Goal: Information Seeking & Learning: Learn about a topic

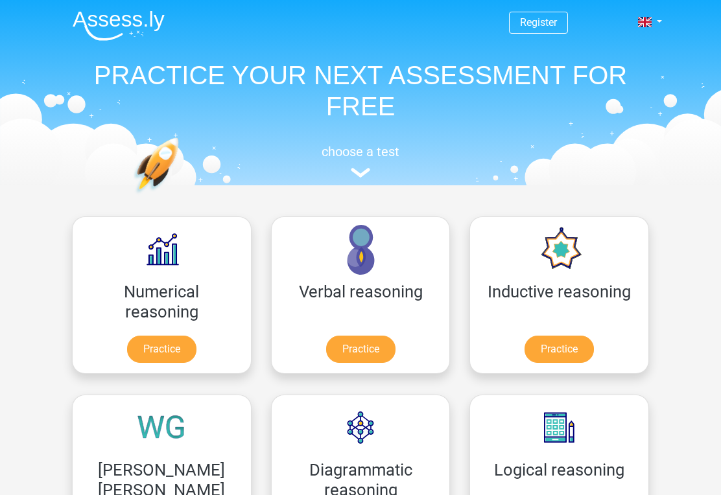
click at [69, 338] on div "Numerical reasoning Practice" at bounding box center [161, 295] width 199 height 178
click at [141, 349] on link "Practice" at bounding box center [161, 349] width 69 height 27
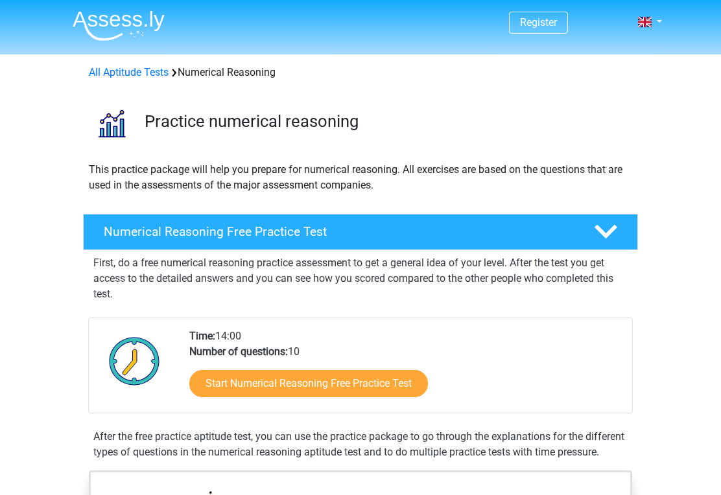
click at [226, 382] on link "Start Numerical Reasoning Free Practice Test" at bounding box center [308, 383] width 239 height 27
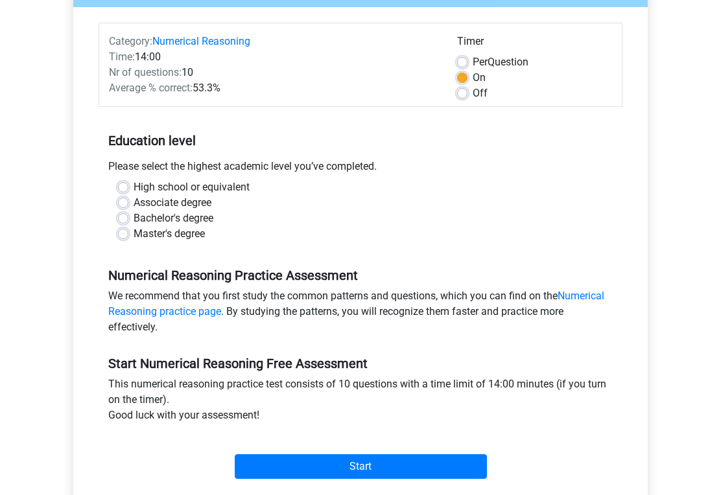
scroll to position [147, 0]
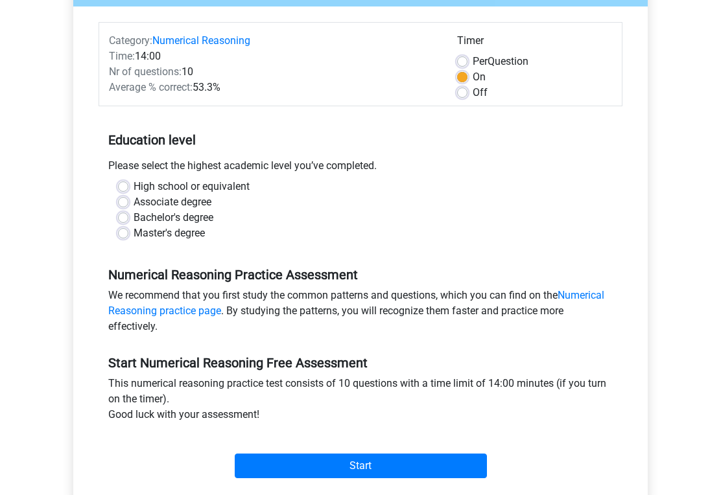
click at [266, 468] on input "Start" at bounding box center [361, 466] width 252 height 25
click at [278, 462] on input "Start" at bounding box center [361, 466] width 252 height 25
click at [276, 457] on input "Start" at bounding box center [361, 466] width 252 height 25
click at [273, 477] on input "Start" at bounding box center [361, 466] width 252 height 25
click at [134, 191] on label "High school or equivalent" at bounding box center [192, 187] width 116 height 16
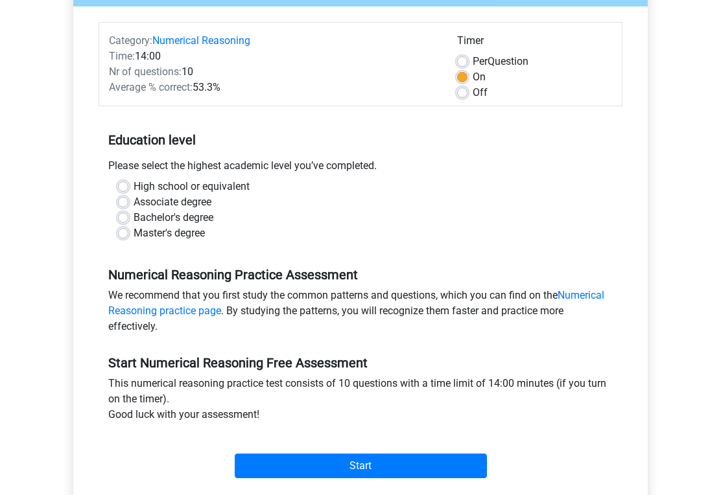
click at [126, 191] on input "High school or equivalent" at bounding box center [123, 185] width 10 height 13
radio input "true"
click at [134, 202] on label "Associate degree" at bounding box center [173, 203] width 78 height 16
click at [124, 202] on input "Associate degree" at bounding box center [123, 201] width 10 height 13
radio input "true"
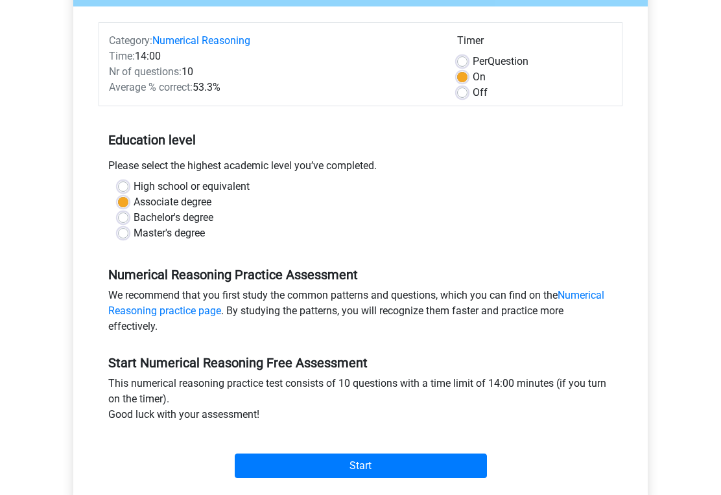
click at [286, 471] on input "Start" at bounding box center [361, 466] width 252 height 25
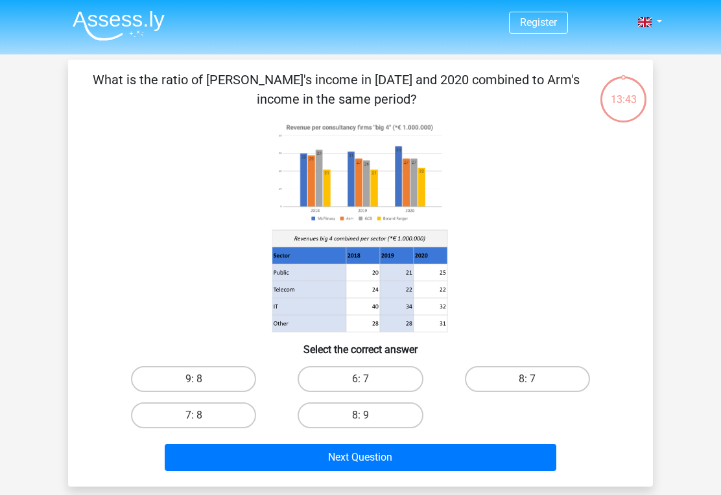
click at [271, 470] on button "Next Question" at bounding box center [361, 457] width 392 height 27
click at [287, 454] on button "Next Question" at bounding box center [361, 457] width 392 height 27
click at [332, 374] on label "6: 7" at bounding box center [360, 379] width 125 height 26
click at [360, 379] on input "6: 7" at bounding box center [364, 383] width 8 height 8
radio input "true"
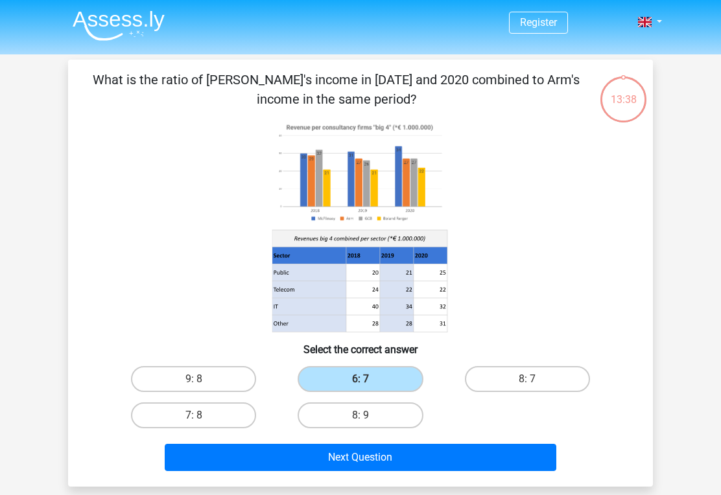
click at [287, 471] on button "Next Question" at bounding box center [361, 457] width 392 height 27
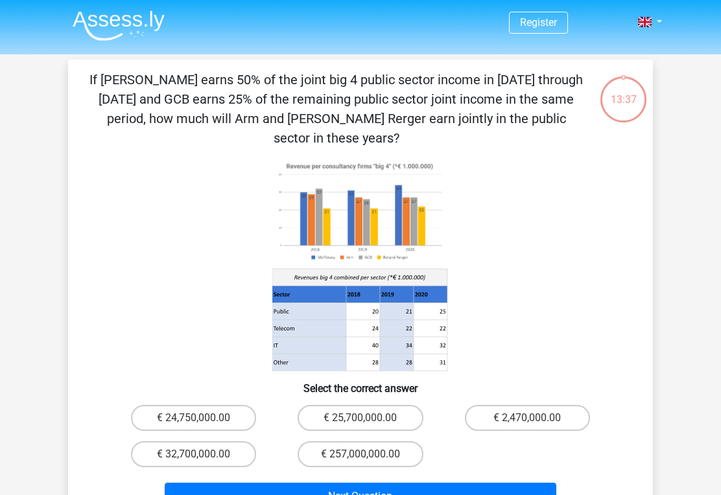
click at [283, 483] on button "Next Question" at bounding box center [361, 496] width 392 height 27
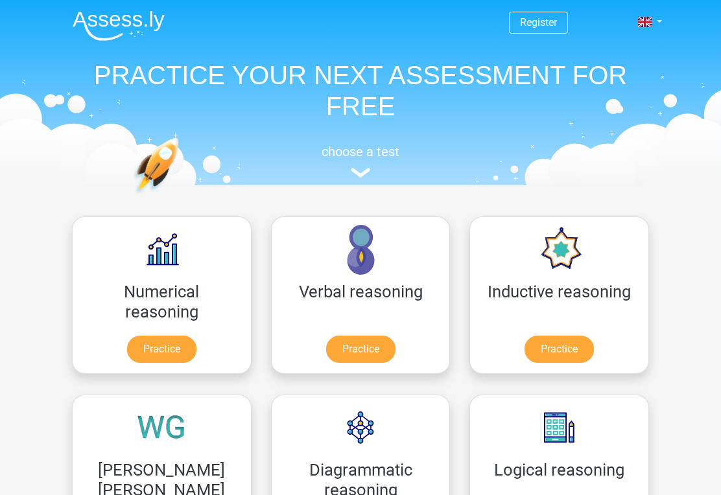
click at [326, 355] on link "Practice" at bounding box center [360, 349] width 69 height 27
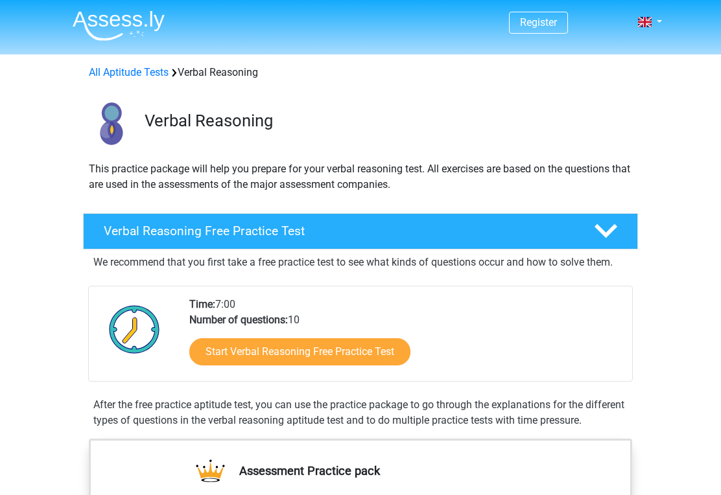
click at [220, 355] on link "Start Verbal Reasoning Free Practice Test" at bounding box center [299, 351] width 221 height 27
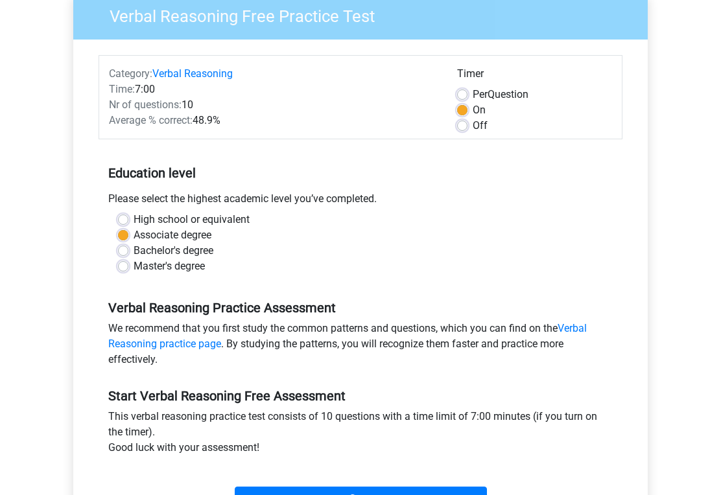
scroll to position [123, 0]
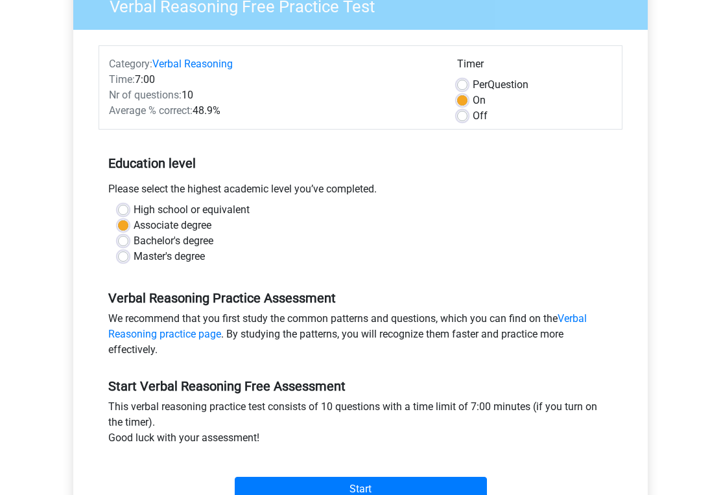
click at [263, 494] on input "Start" at bounding box center [361, 490] width 252 height 25
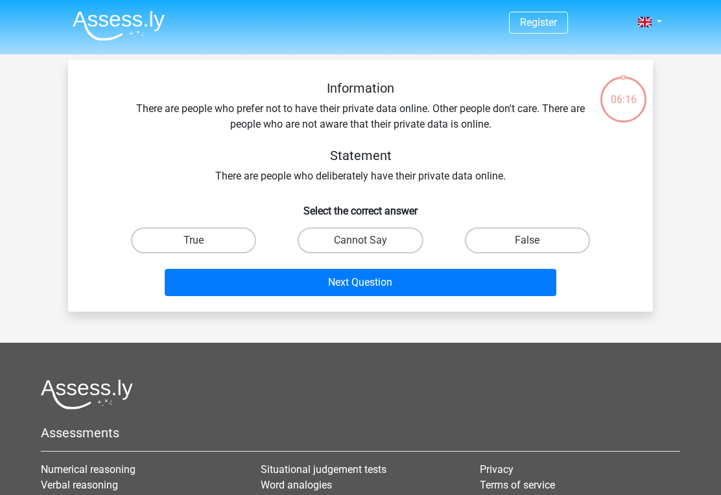
click at [137, 249] on label "True" at bounding box center [193, 241] width 125 height 26
click at [194, 249] on input "True" at bounding box center [198, 245] width 8 height 8
radio input "true"
click at [187, 296] on button "Next Question" at bounding box center [361, 282] width 392 height 27
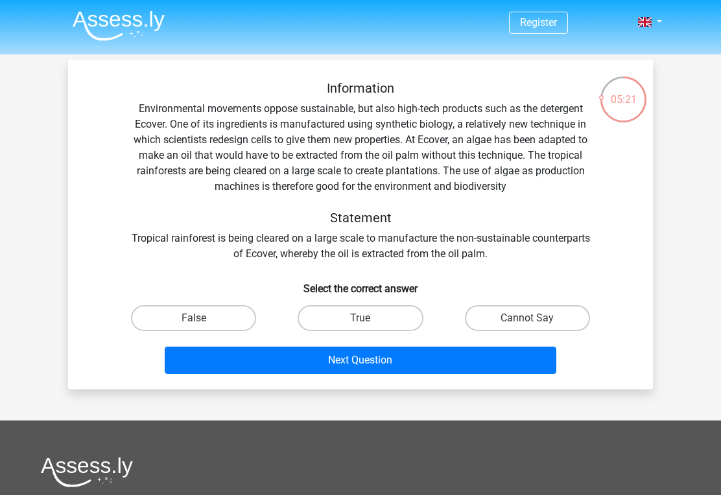
click at [174, 318] on label "False" at bounding box center [193, 318] width 125 height 26
click at [194, 318] on input "False" at bounding box center [198, 322] width 8 height 8
radio input "true"
click at [219, 372] on button "Next Question" at bounding box center [361, 360] width 392 height 27
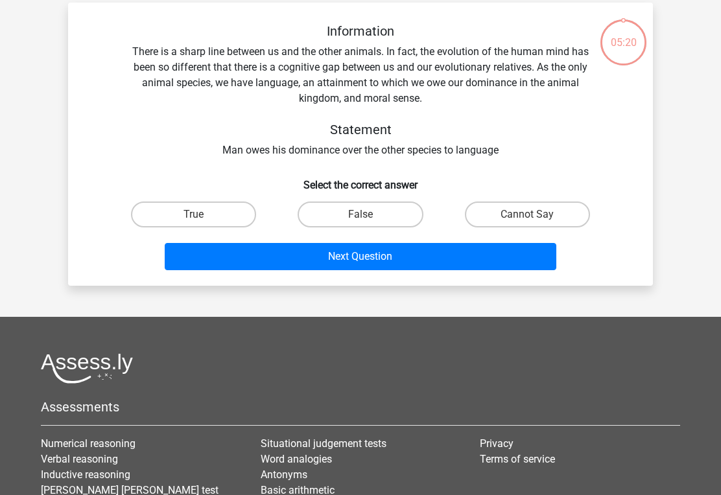
scroll to position [60, 0]
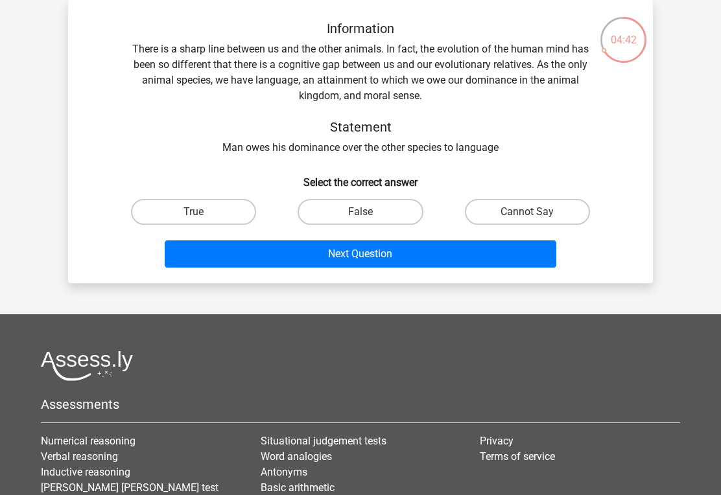
click at [187, 213] on label "True" at bounding box center [193, 212] width 125 height 26
click at [194, 213] on input "True" at bounding box center [198, 216] width 8 height 8
radio input "true"
click at [203, 267] on button "Next Question" at bounding box center [361, 254] width 392 height 27
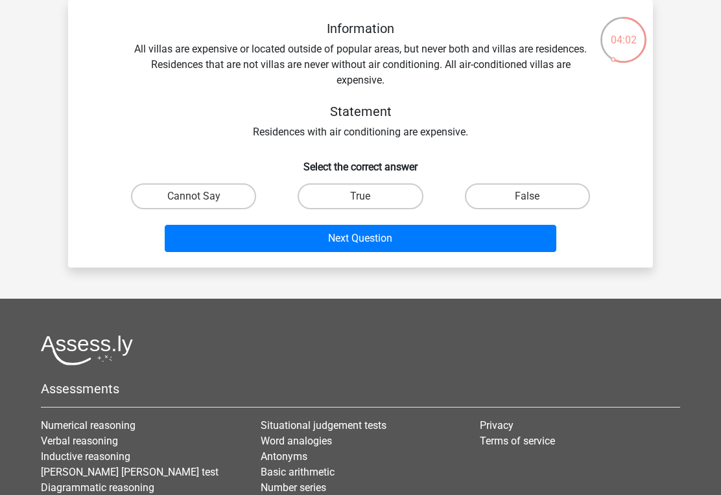
click at [312, 193] on label "True" at bounding box center [360, 196] width 125 height 26
click at [360, 196] on input "True" at bounding box center [364, 200] width 8 height 8
radio input "true"
click at [259, 238] on button "Next Question" at bounding box center [361, 238] width 392 height 27
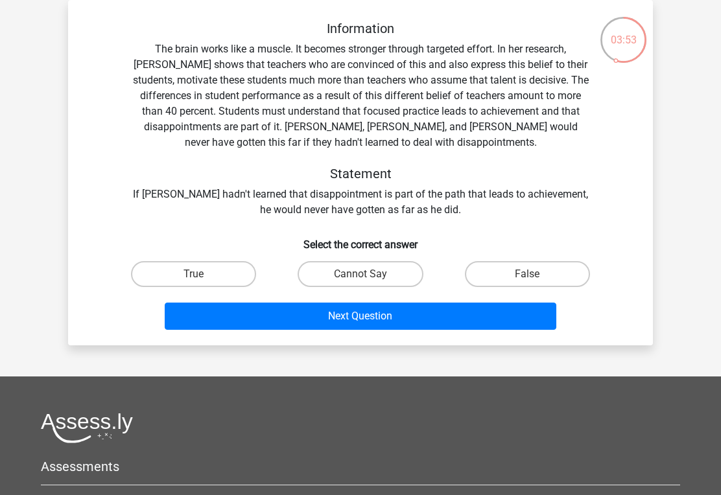
click at [319, 275] on label "Cannot Say" at bounding box center [360, 274] width 125 height 26
click at [360, 275] on input "Cannot Say" at bounding box center [364, 278] width 8 height 8
radio input "true"
click at [290, 317] on button "Next Question" at bounding box center [361, 316] width 392 height 27
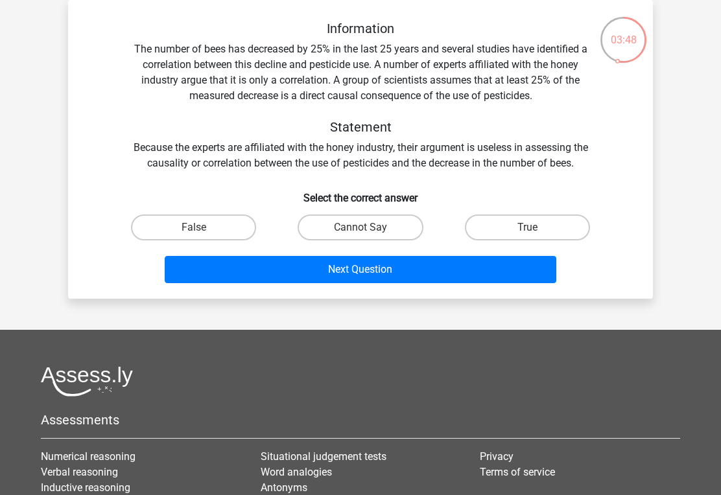
click at [230, 215] on label "False" at bounding box center [193, 228] width 125 height 26
click at [202, 228] on input "False" at bounding box center [198, 232] width 8 height 8
radio input "true"
click at [204, 233] on label "False" at bounding box center [193, 228] width 125 height 26
click at [202, 233] on input "False" at bounding box center [198, 232] width 8 height 8
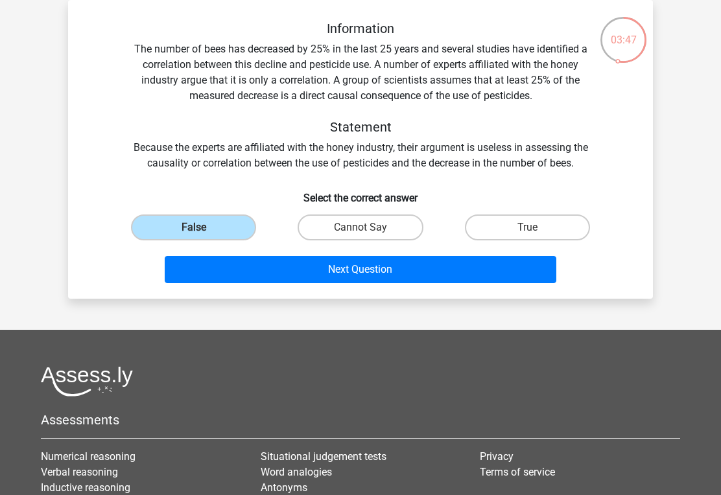
click at [225, 269] on button "Next Question" at bounding box center [361, 269] width 392 height 27
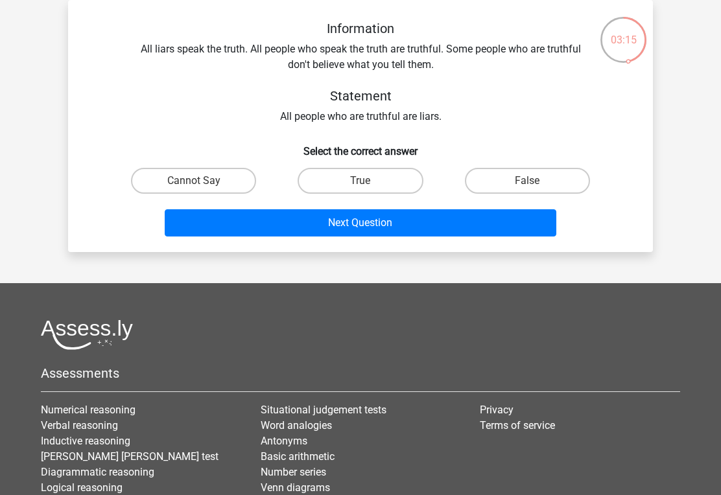
click at [322, 186] on label "True" at bounding box center [360, 181] width 125 height 26
click at [360, 186] on input "True" at bounding box center [364, 185] width 8 height 8
radio input "true"
click at [277, 228] on button "Next Question" at bounding box center [361, 222] width 392 height 27
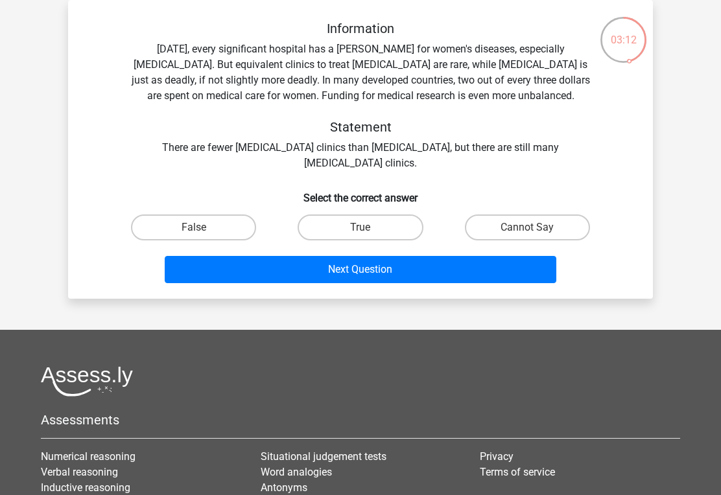
click at [327, 228] on label "True" at bounding box center [360, 228] width 125 height 26
click at [360, 228] on input "True" at bounding box center [364, 232] width 8 height 8
radio input "true"
click at [293, 273] on button "Next Question" at bounding box center [361, 269] width 392 height 27
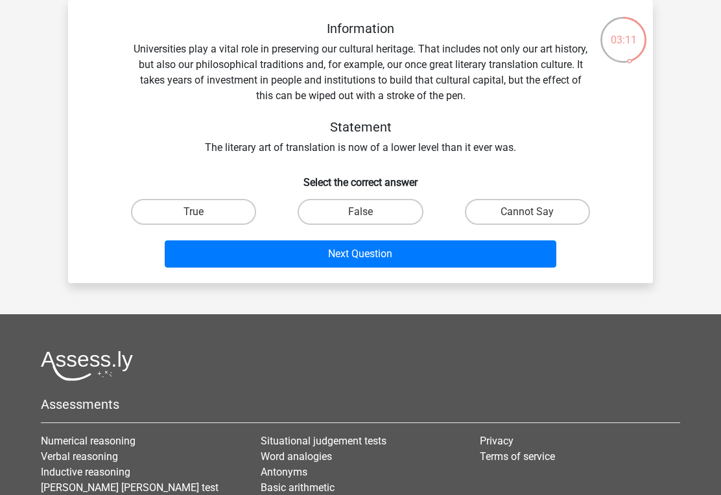
click at [341, 216] on label "False" at bounding box center [360, 212] width 125 height 26
click at [360, 216] on input "False" at bounding box center [364, 216] width 8 height 8
radio input "true"
click at [303, 251] on button "Next Question" at bounding box center [361, 254] width 392 height 27
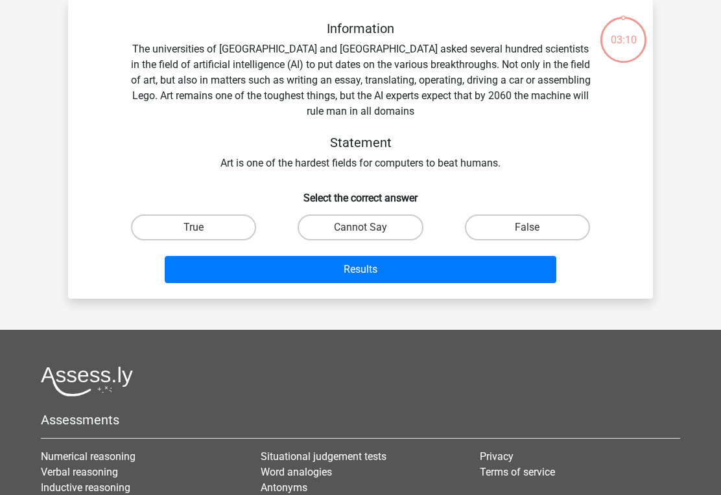
click at [330, 226] on label "Cannot Say" at bounding box center [360, 228] width 125 height 26
click at [360, 228] on input "Cannot Say" at bounding box center [364, 232] width 8 height 8
radio input "true"
click at [296, 270] on button "Results" at bounding box center [361, 269] width 392 height 27
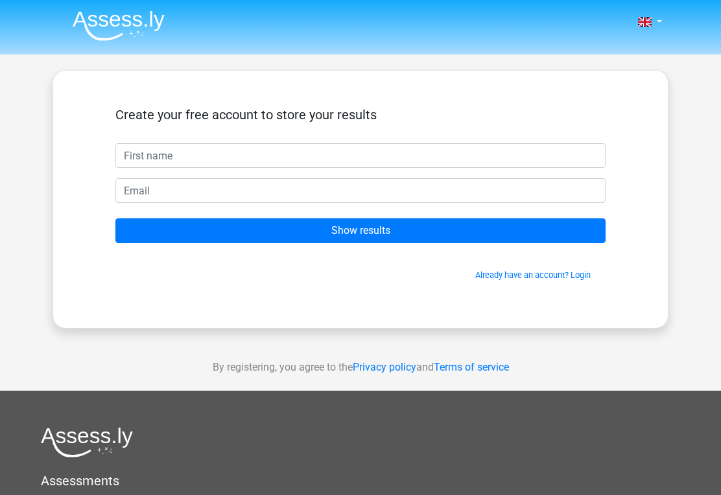
click at [161, 144] on input "text" at bounding box center [360, 155] width 490 height 25
